Goal: Information Seeking & Learning: Learn about a topic

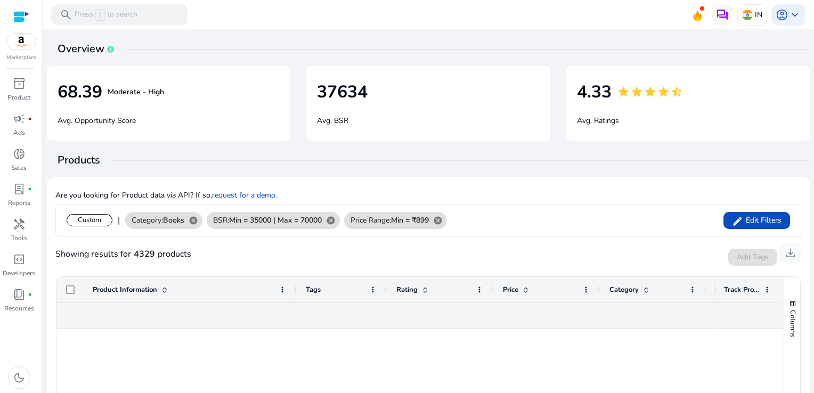
scroll to position [2443, 0]
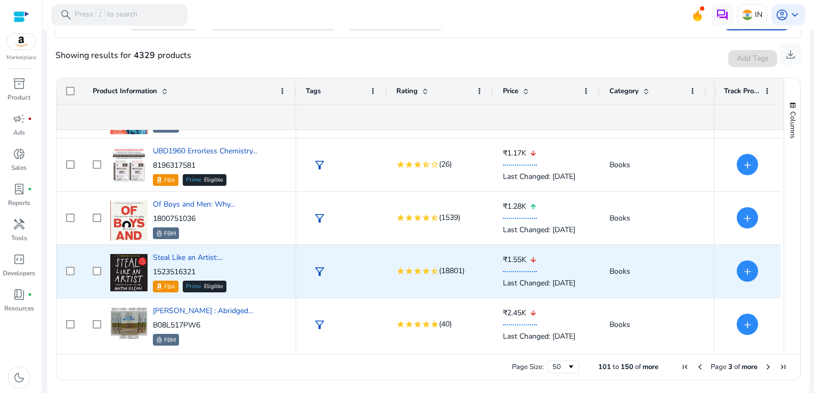
click at [301, 260] on div "filter_alt" at bounding box center [341, 271] width 91 height 53
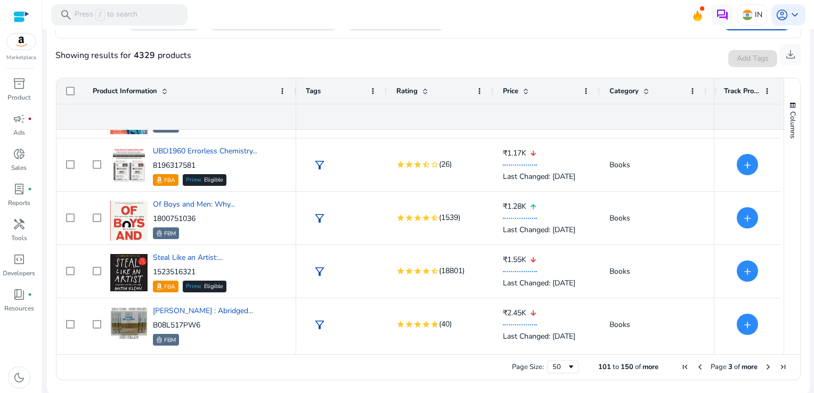
click at [765, 365] on span "Next Page" at bounding box center [768, 367] width 9 height 9
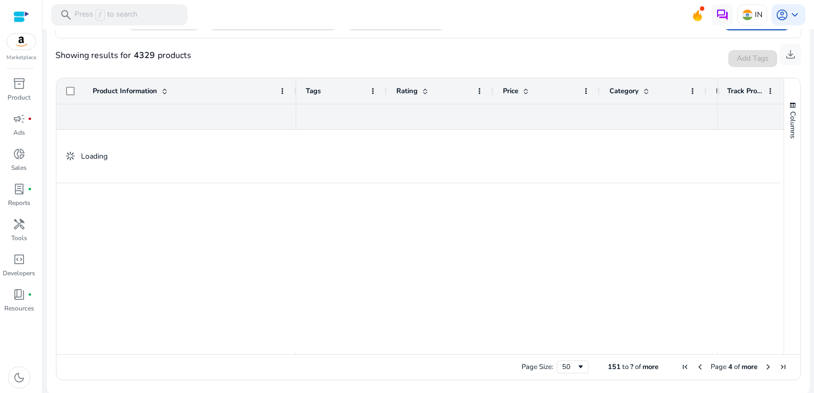
scroll to position [0, 0]
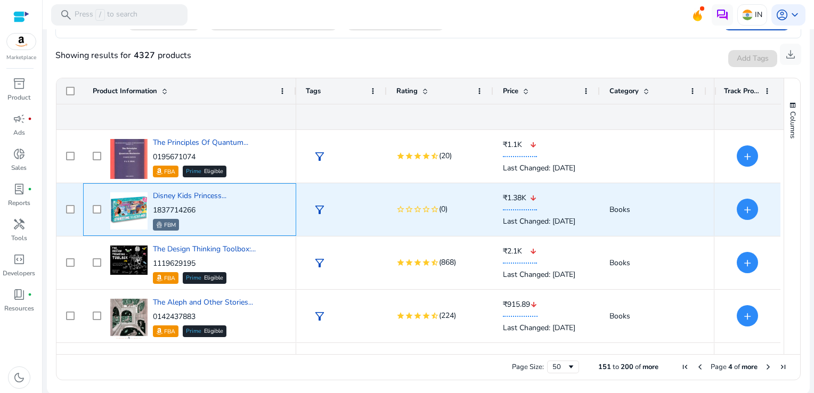
drag, startPoint x: 203, startPoint y: 208, endPoint x: 155, endPoint y: 209, distance: 48.5
click at [155, 209] on p "1837714266" at bounding box center [190, 210] width 74 height 11
copy p "1837714266"
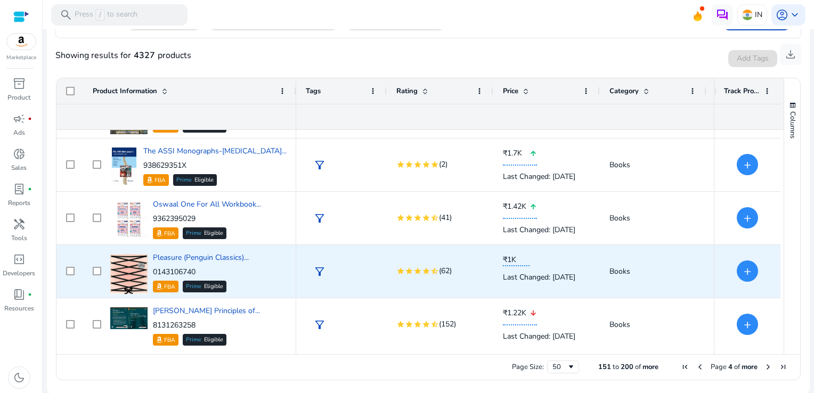
scroll to position [311, 0]
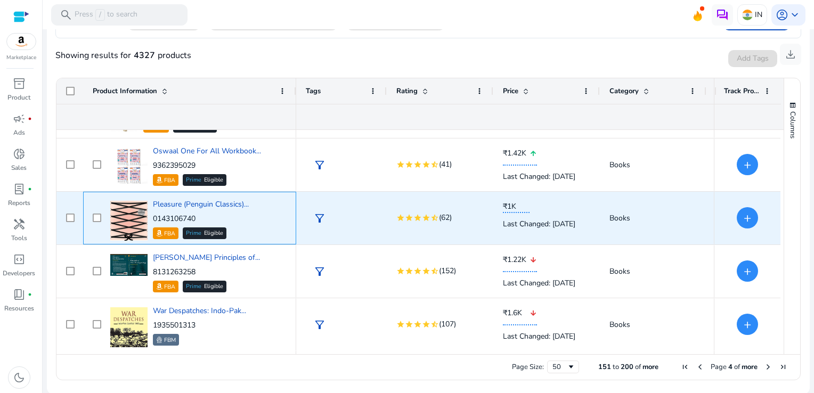
drag, startPoint x: 204, startPoint y: 214, endPoint x: 152, endPoint y: 218, distance: 51.3
click at [153, 218] on p "0143106740" at bounding box center [201, 219] width 96 height 11
copy p "0143106740"
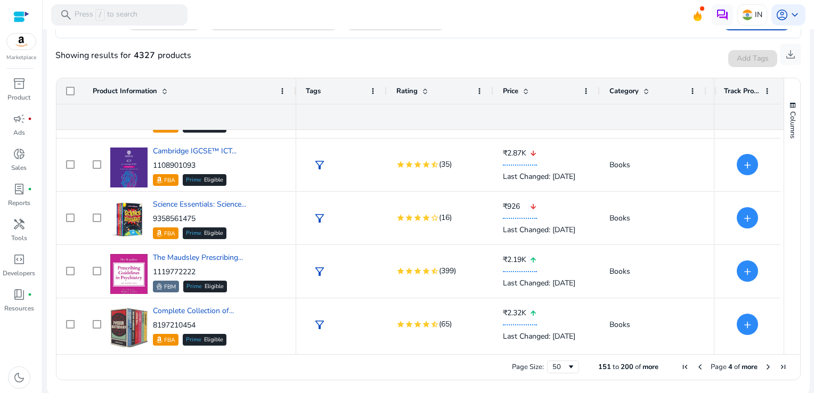
scroll to position [0, 0]
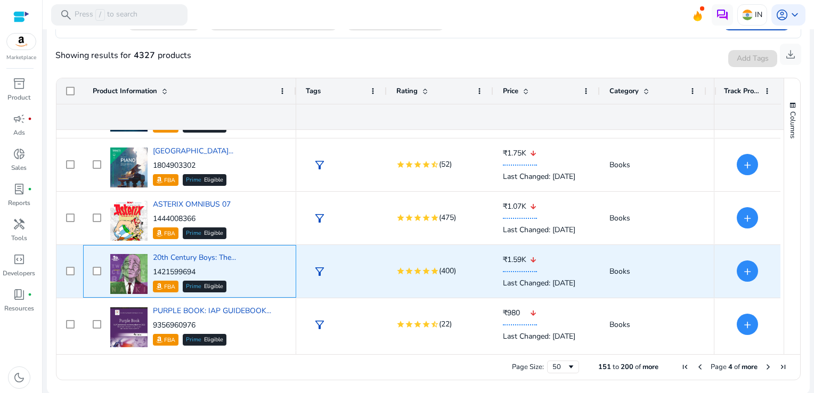
drag, startPoint x: 201, startPoint y: 273, endPoint x: 181, endPoint y: 273, distance: 20.3
click at [181, 273] on p "1421599694" at bounding box center [194, 272] width 83 height 11
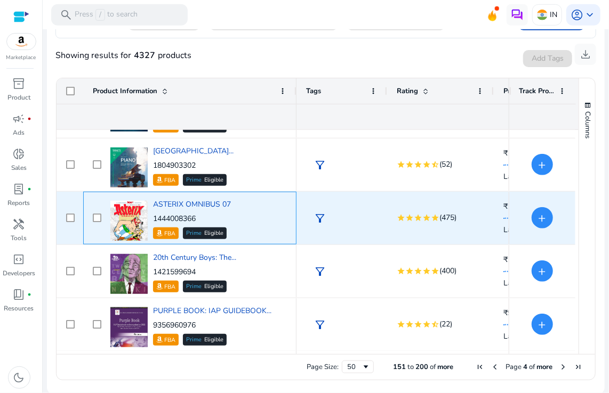
drag, startPoint x: 204, startPoint y: 219, endPoint x: 152, endPoint y: 221, distance: 51.2
click at [153, 221] on p "1444008366" at bounding box center [192, 219] width 78 height 11
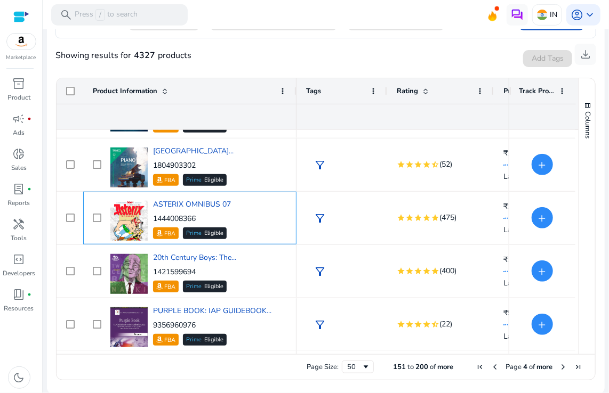
copy p "1444008366"
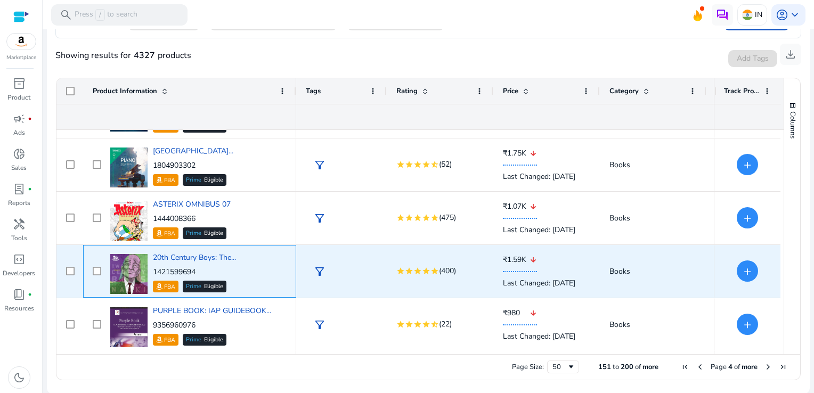
drag, startPoint x: 207, startPoint y: 268, endPoint x: 152, endPoint y: 270, distance: 55.0
click at [152, 270] on div "20th Century Boys: The... 1421599694 FBA Prime Eligible" at bounding box center [197, 271] width 179 height 45
copy p "1421599694"
